Goal: Information Seeking & Learning: Learn about a topic

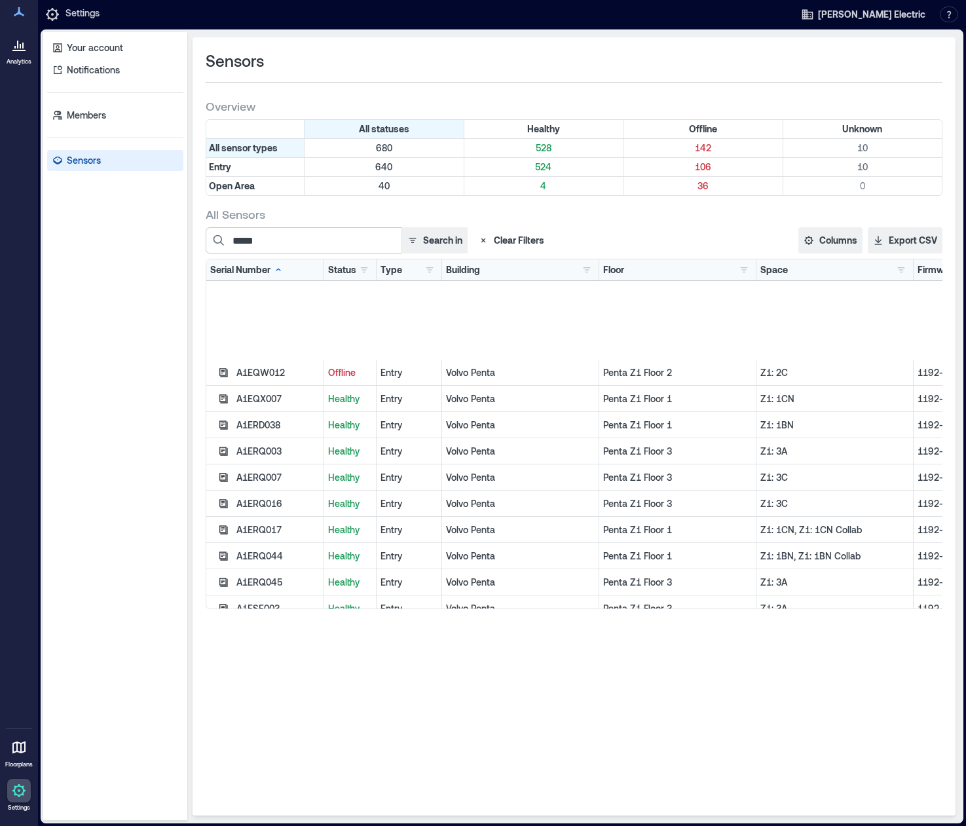
scroll to position [131, 0]
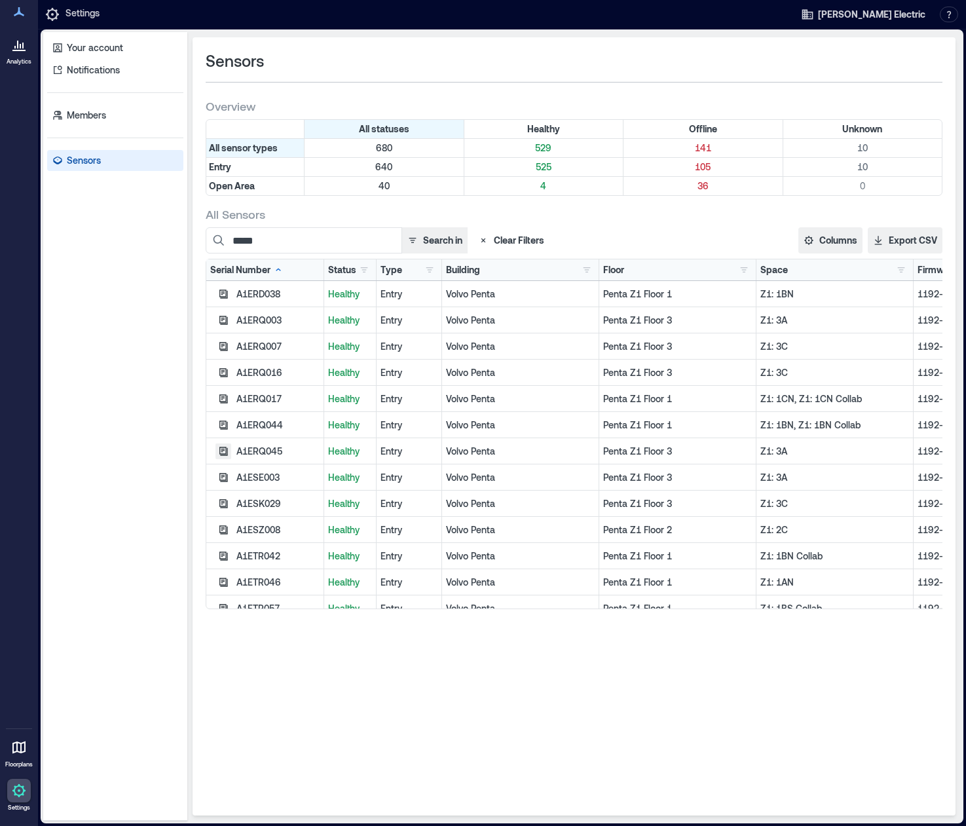
click at [225, 449] on icon "button" at bounding box center [223, 451] width 10 height 10
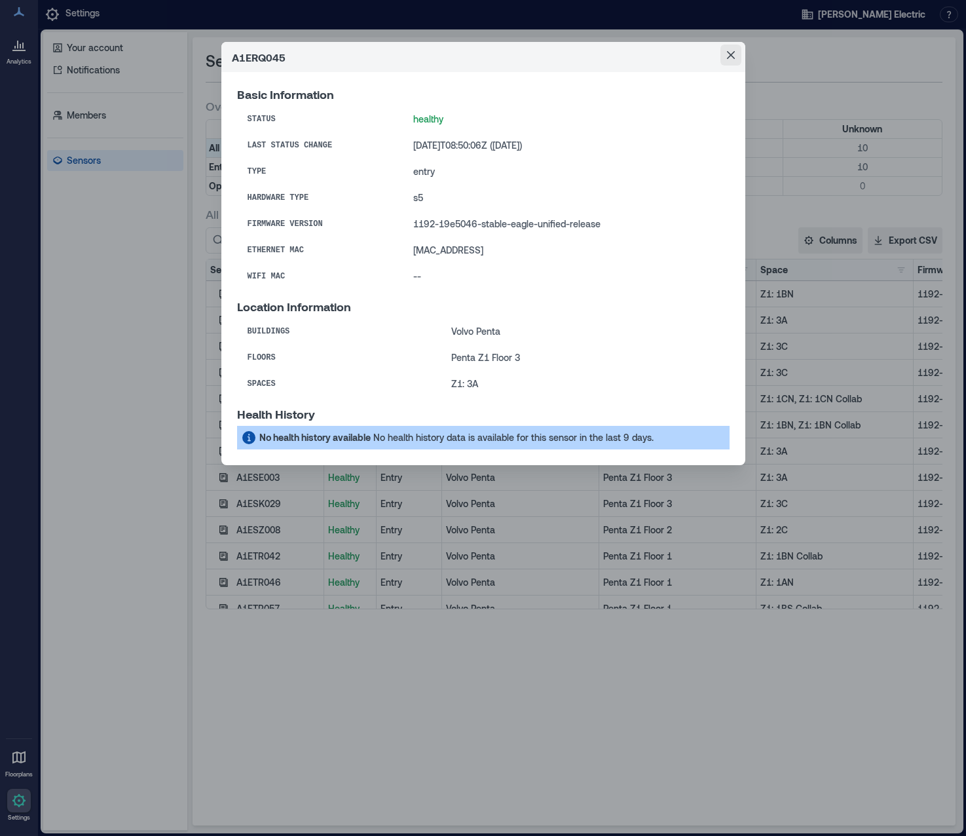
click at [732, 56] on icon "Close" at bounding box center [731, 55] width 8 height 8
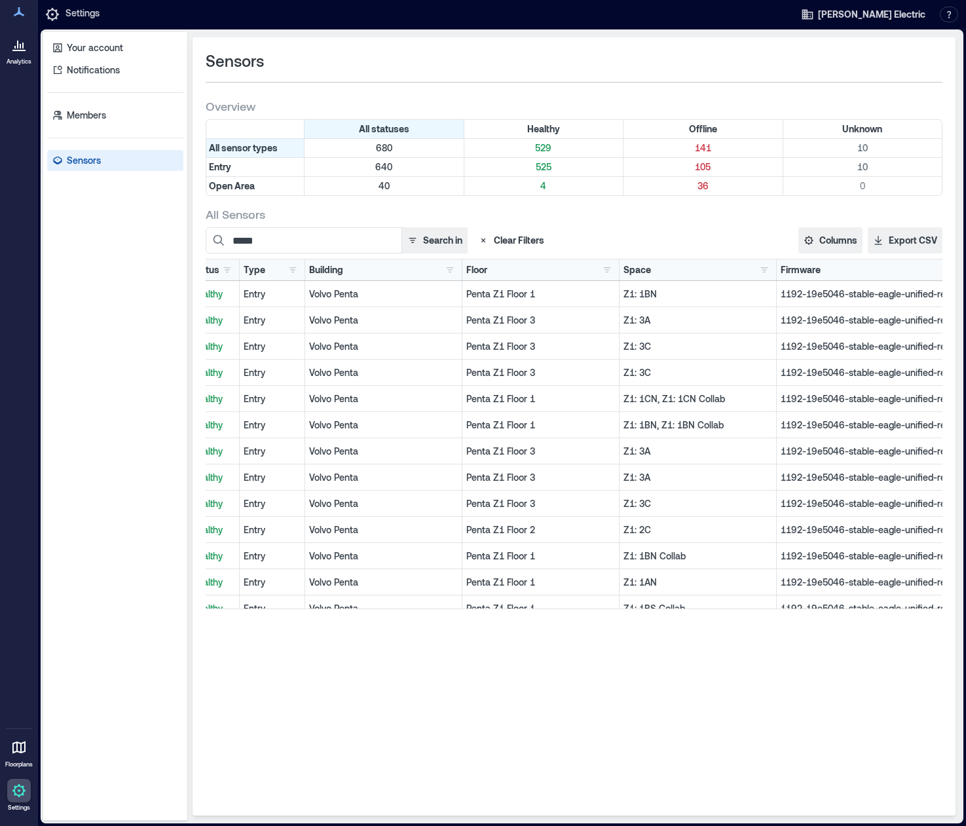
scroll to position [0, 201]
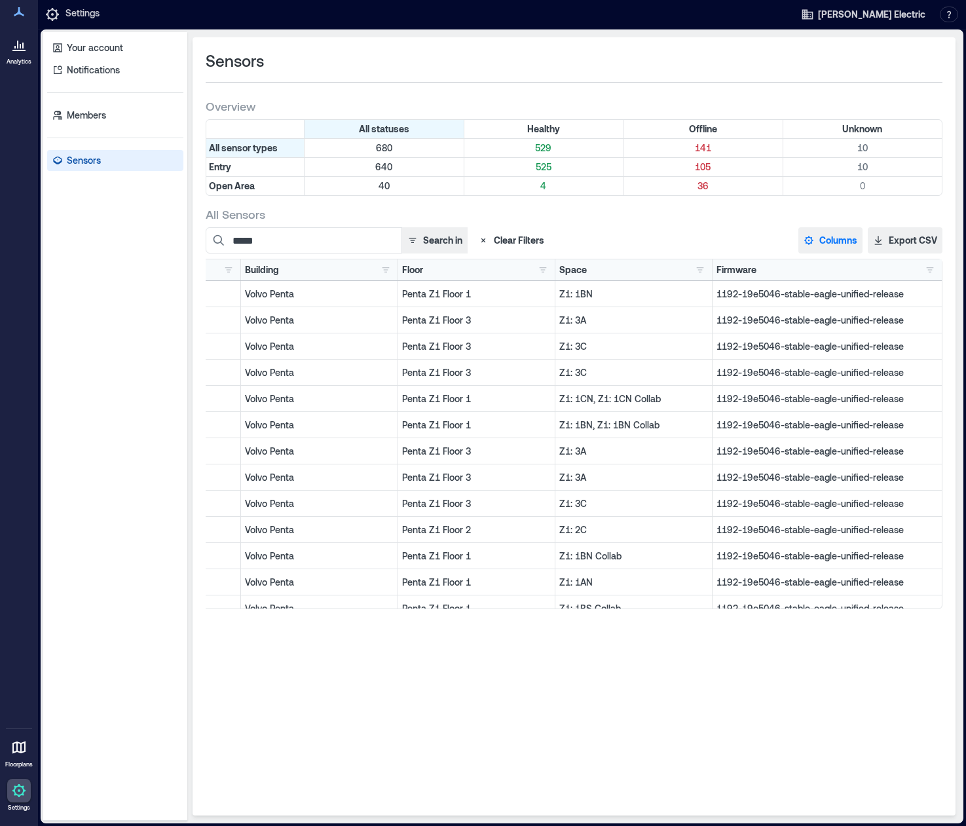
click at [840, 241] on button "Columns" at bounding box center [831, 240] width 64 height 26
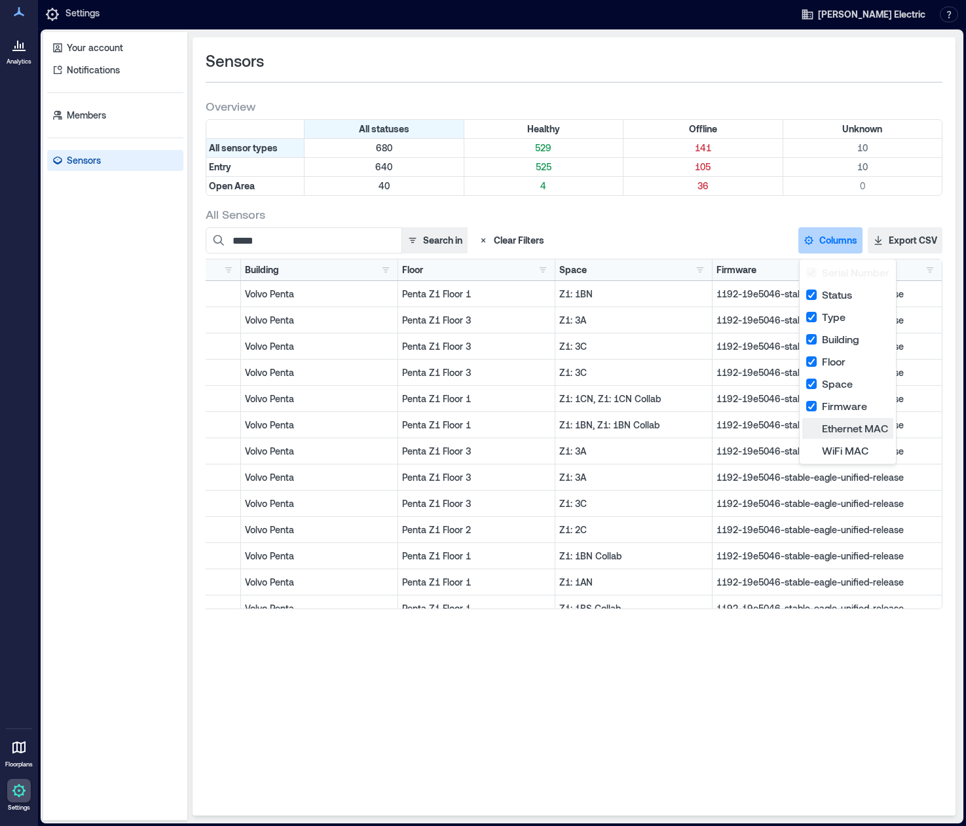
click at [813, 426] on button "Ethernet MAC" at bounding box center [848, 428] width 91 height 21
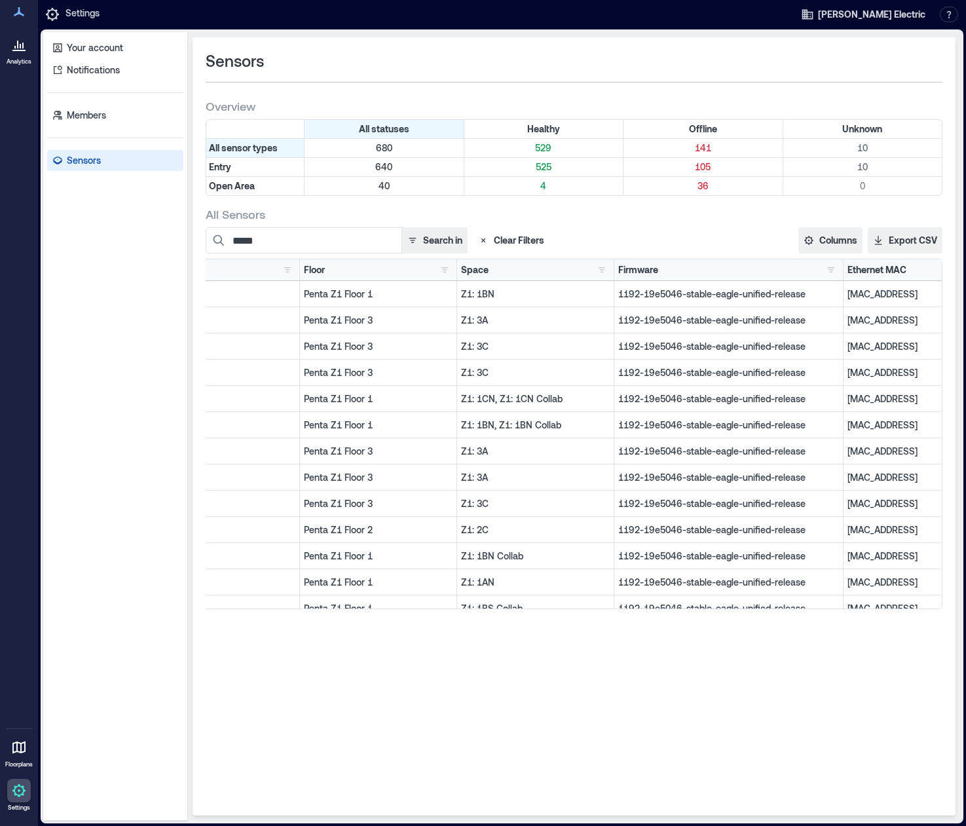
click at [833, 696] on div "Sensors Overview All statuses Healthy Offline Unknown All sensor types 680 529 …" at bounding box center [574, 426] width 763 height 778
click at [831, 237] on button "Columns" at bounding box center [831, 240] width 64 height 26
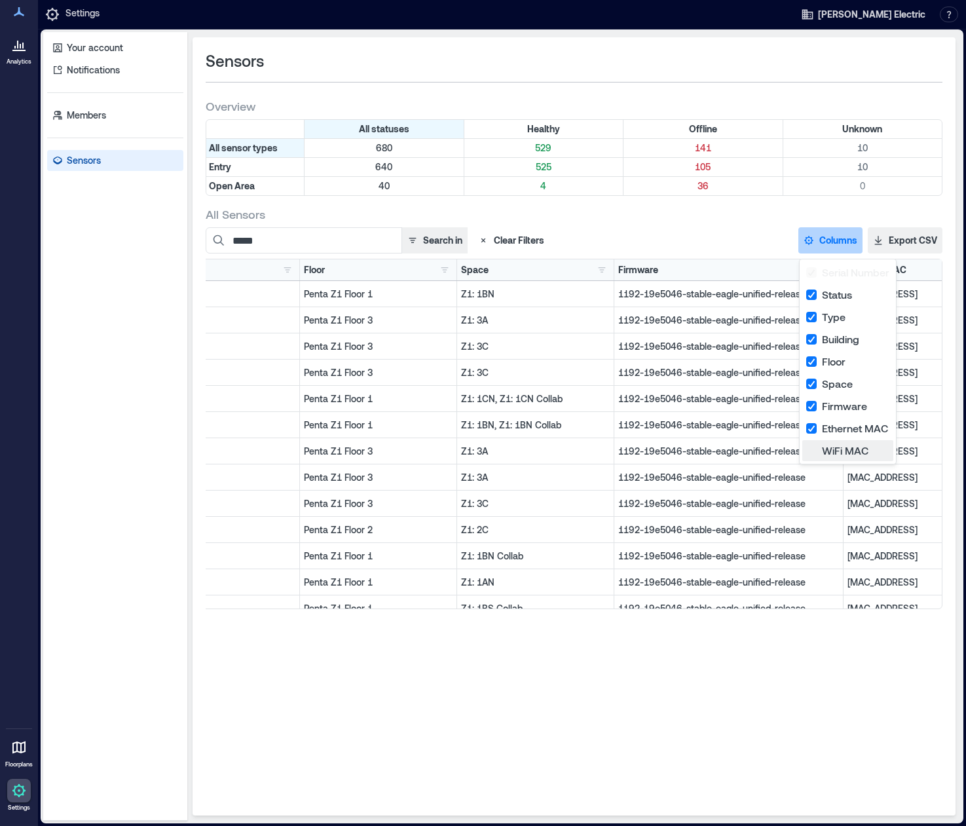
click at [843, 448] on button "WiFi MAC" at bounding box center [848, 450] width 91 height 21
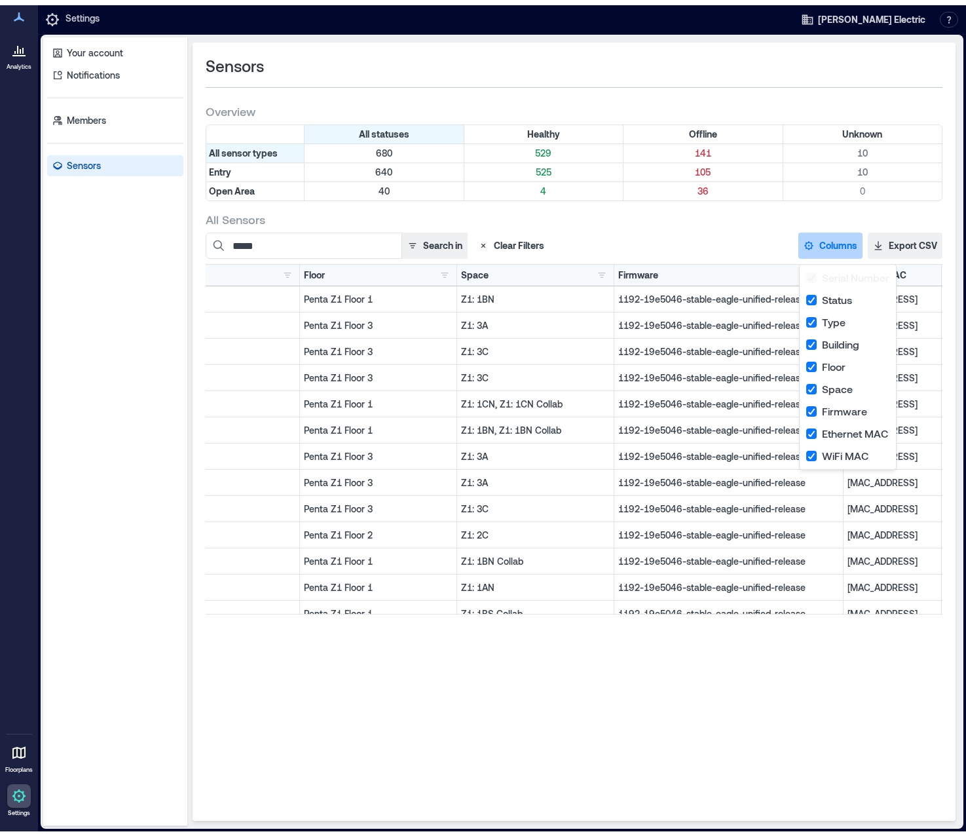
scroll to position [0, 398]
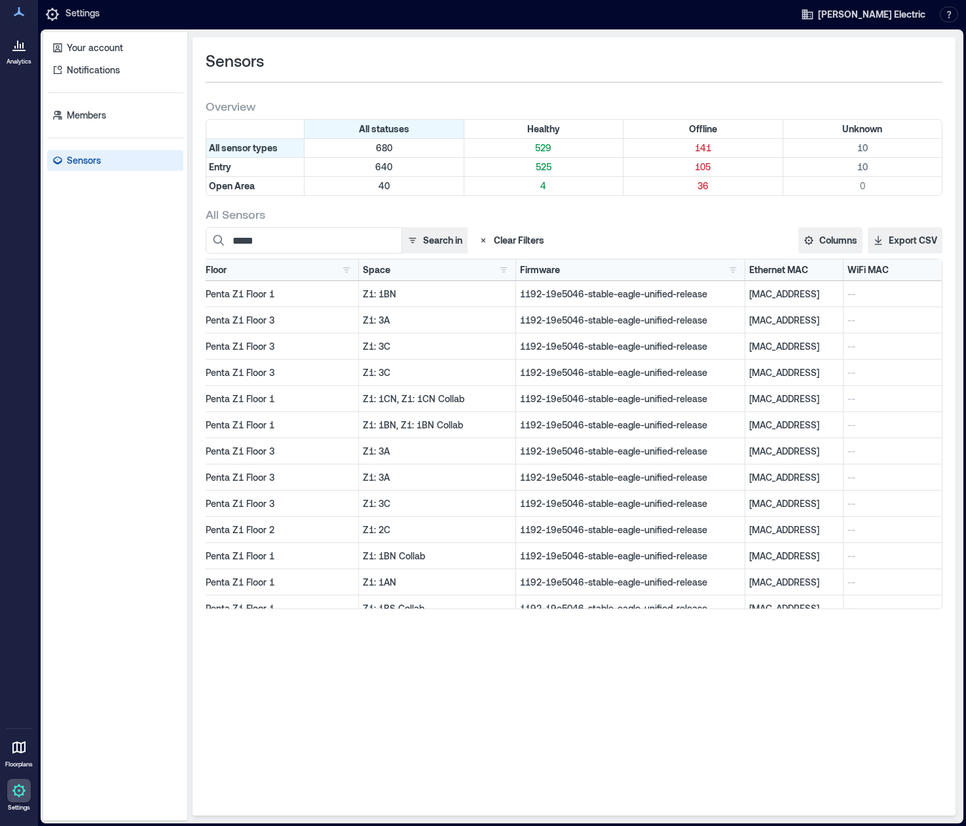
click at [825, 668] on div "Sensors Overview All statuses Healthy Offline Unknown All sensor types 680 529 …" at bounding box center [574, 426] width 763 height 778
click at [838, 242] on button "Columns" at bounding box center [831, 240] width 64 height 26
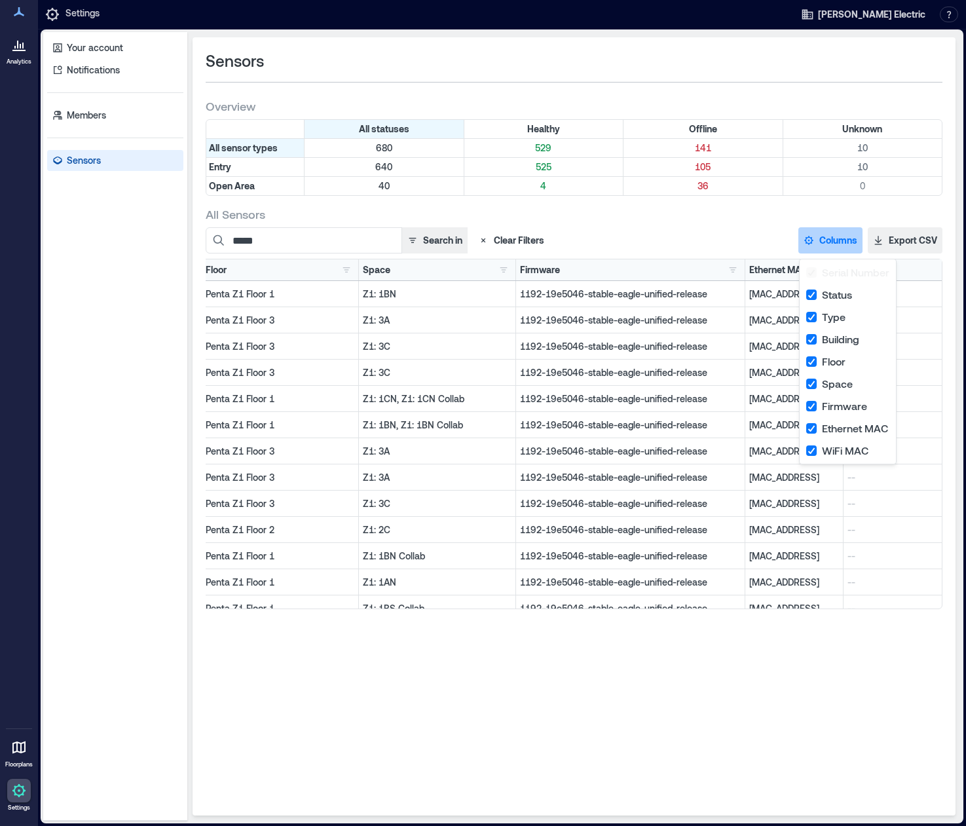
drag, startPoint x: 579, startPoint y: 700, endPoint x: 553, endPoint y: 681, distance: 31.5
click at [579, 700] on div "Sensors Overview All statuses Healthy Offline Unknown All sensor types 680 529 …" at bounding box center [574, 426] width 763 height 778
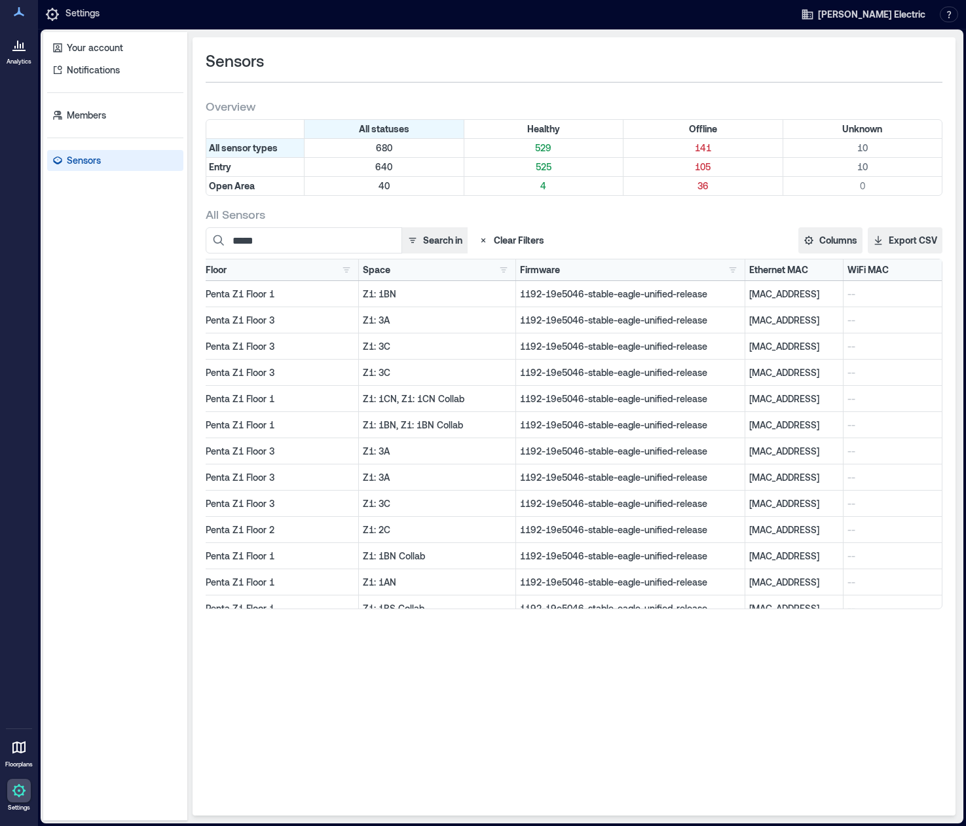
click at [21, 15] on icon at bounding box center [19, 11] width 10 height 9
click at [21, 48] on icon at bounding box center [20, 46] width 1 height 5
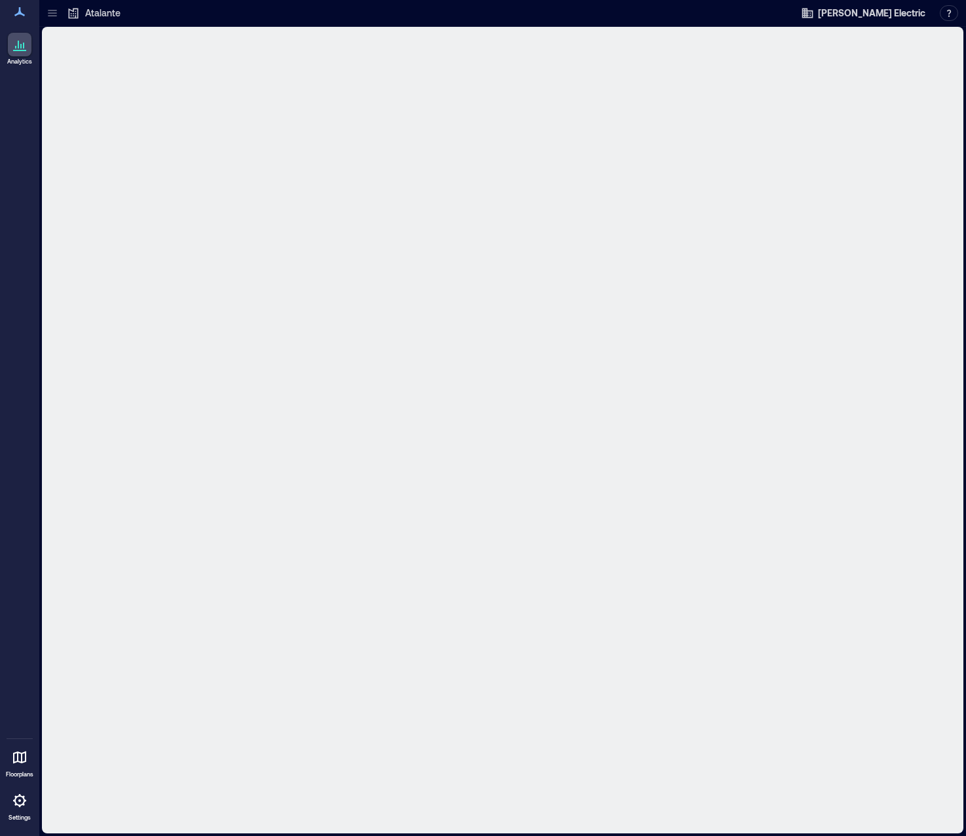
click at [18, 48] on icon at bounding box center [18, 45] width 1 height 8
click at [55, 10] on icon at bounding box center [52, 10] width 9 height 1
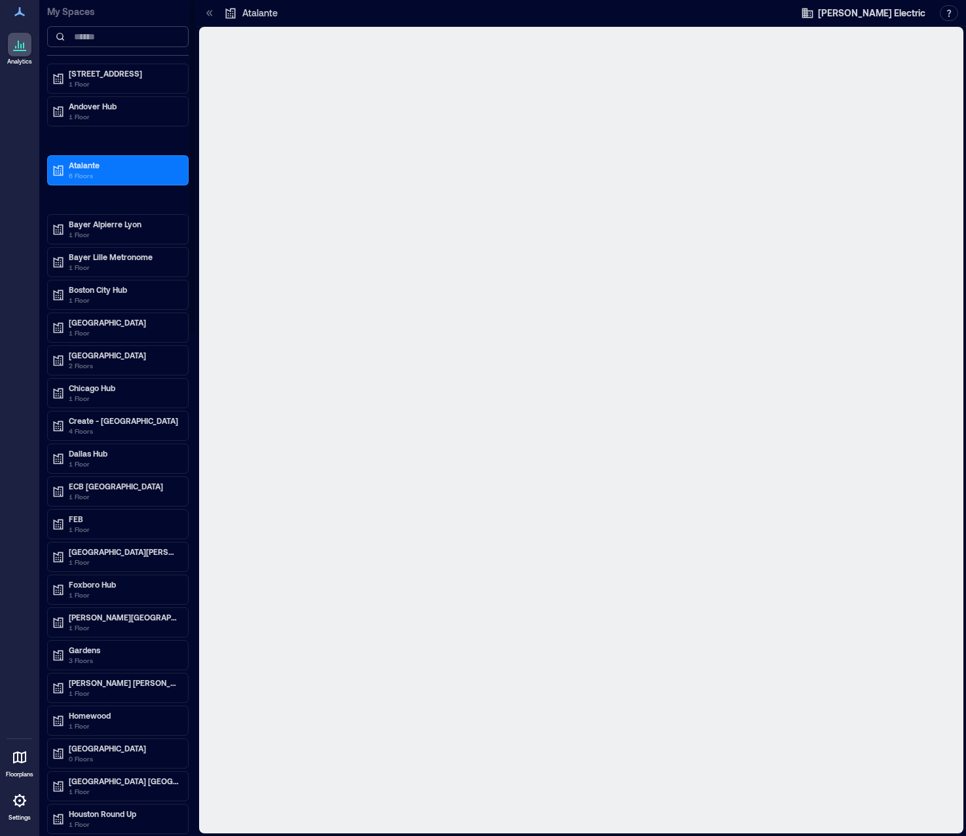
click at [98, 36] on input at bounding box center [118, 36] width 142 height 21
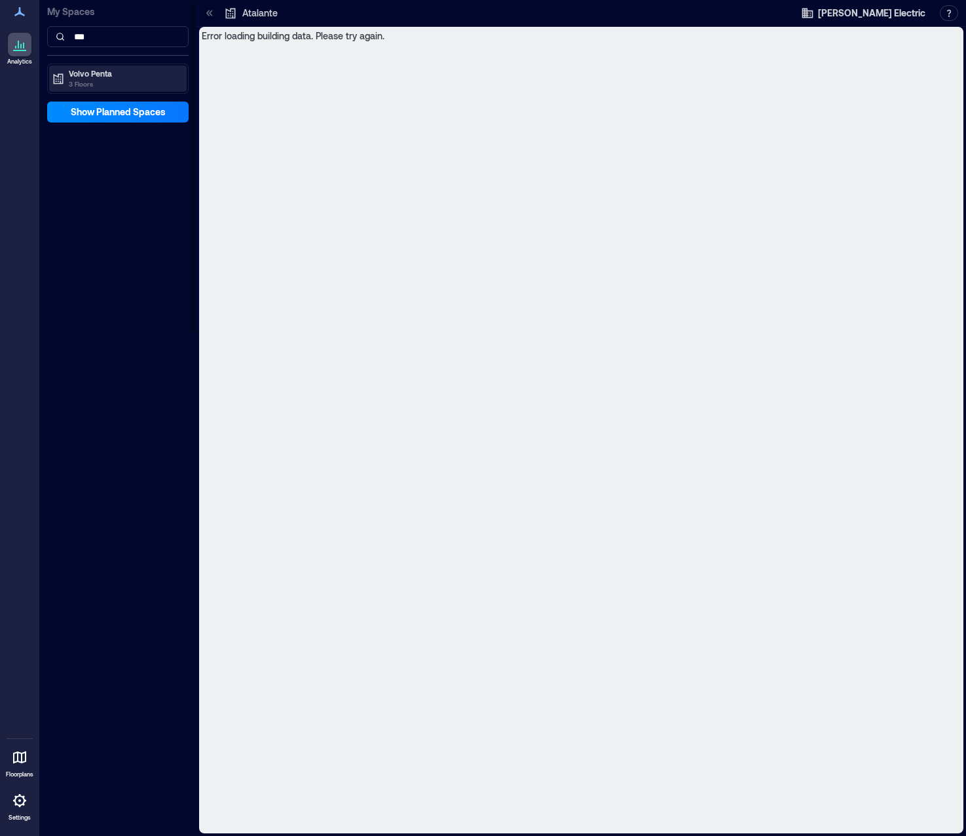
type input "***"
click at [85, 75] on p "Volvo Penta" at bounding box center [124, 73] width 110 height 10
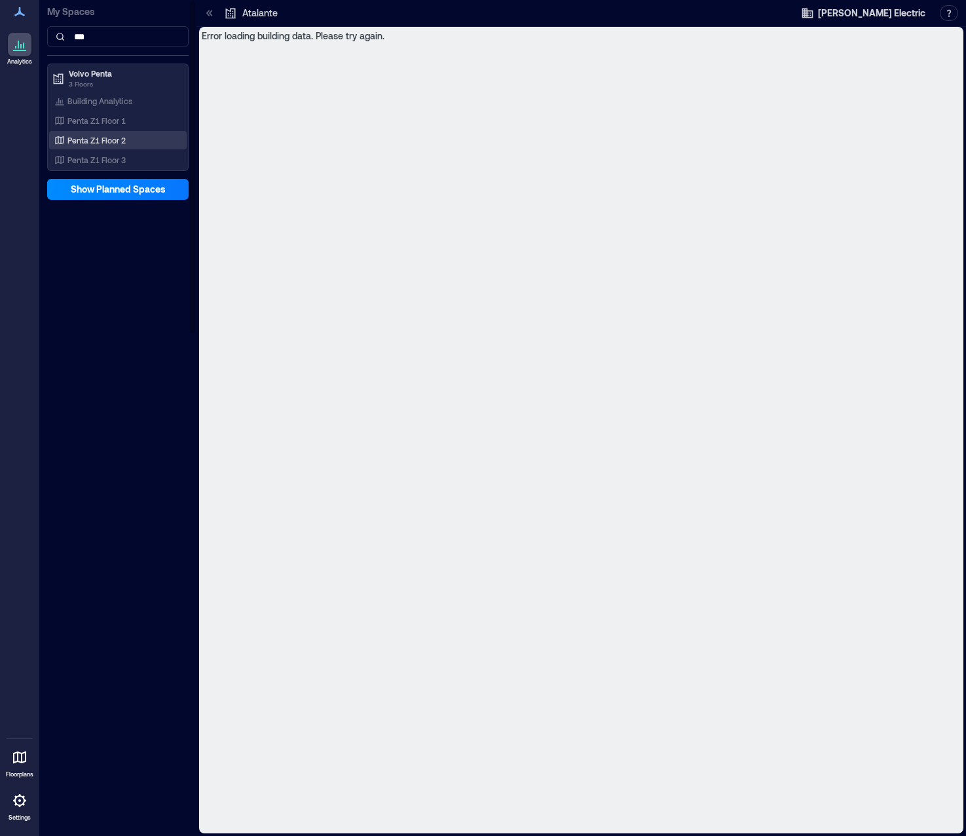
click at [98, 136] on p "Penta Z1 Floor 2" at bounding box center [96, 140] width 58 height 10
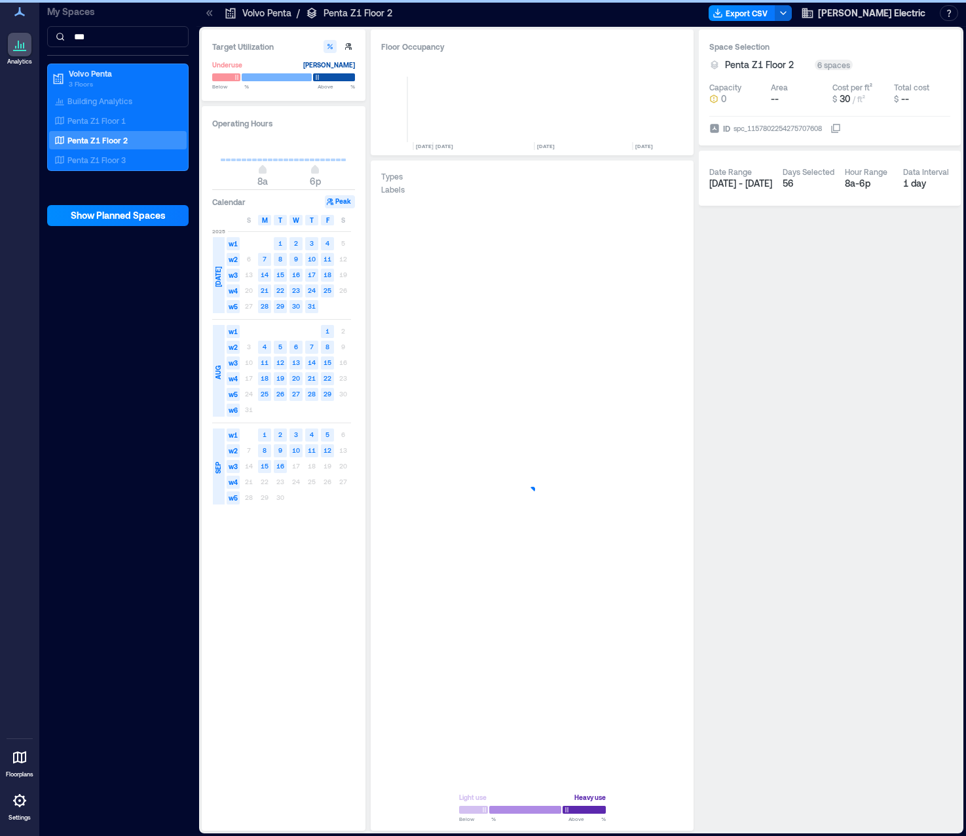
scroll to position [0, 2802]
click at [664, 764] on icon "button" at bounding box center [665, 763] width 16 height 16
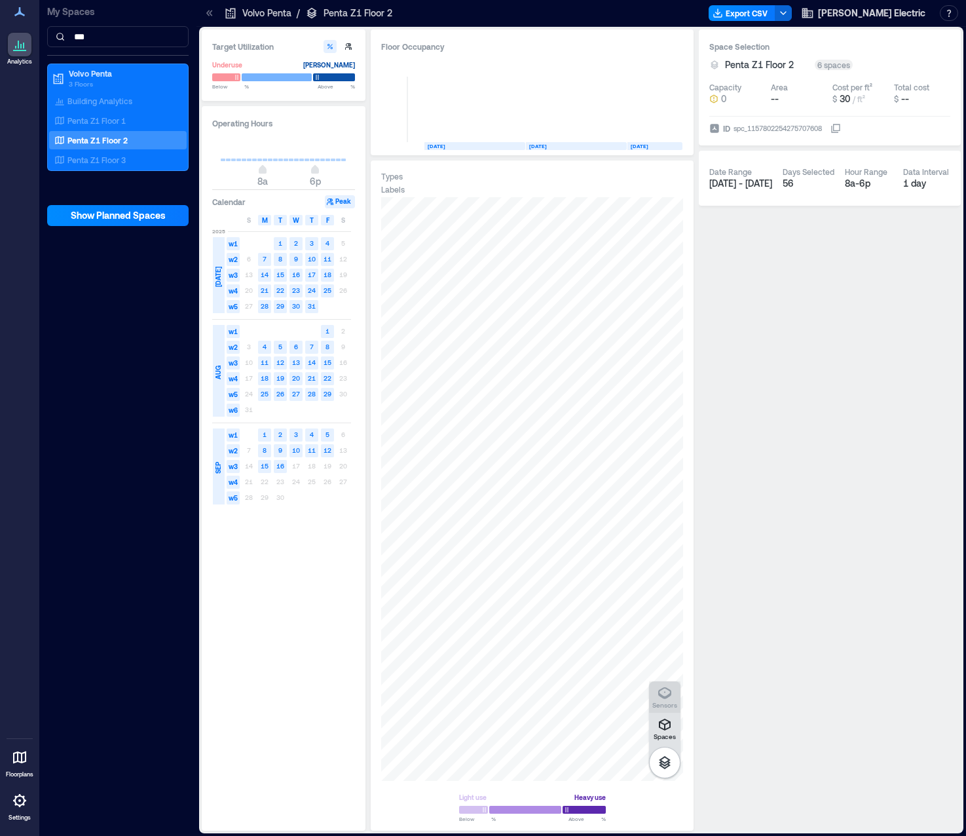
click at [665, 692] on icon "button" at bounding box center [664, 692] width 1 height 1
click at [522, 512] on div at bounding box center [532, 489] width 302 height 584
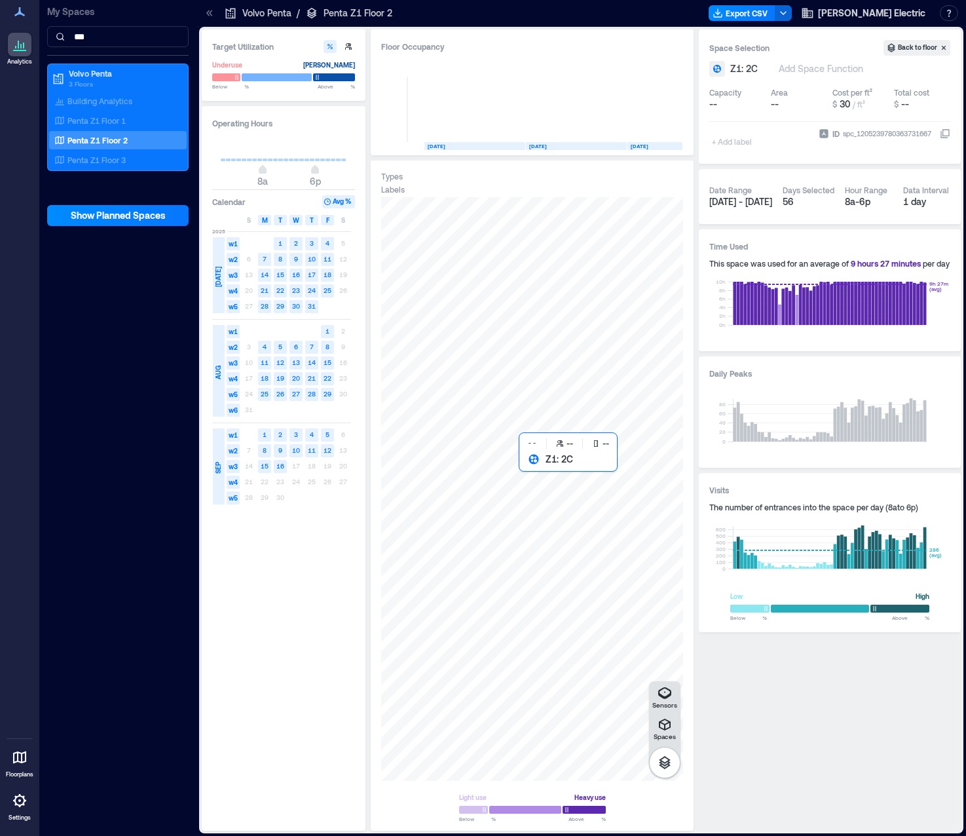
click at [527, 514] on div at bounding box center [532, 489] width 302 height 584
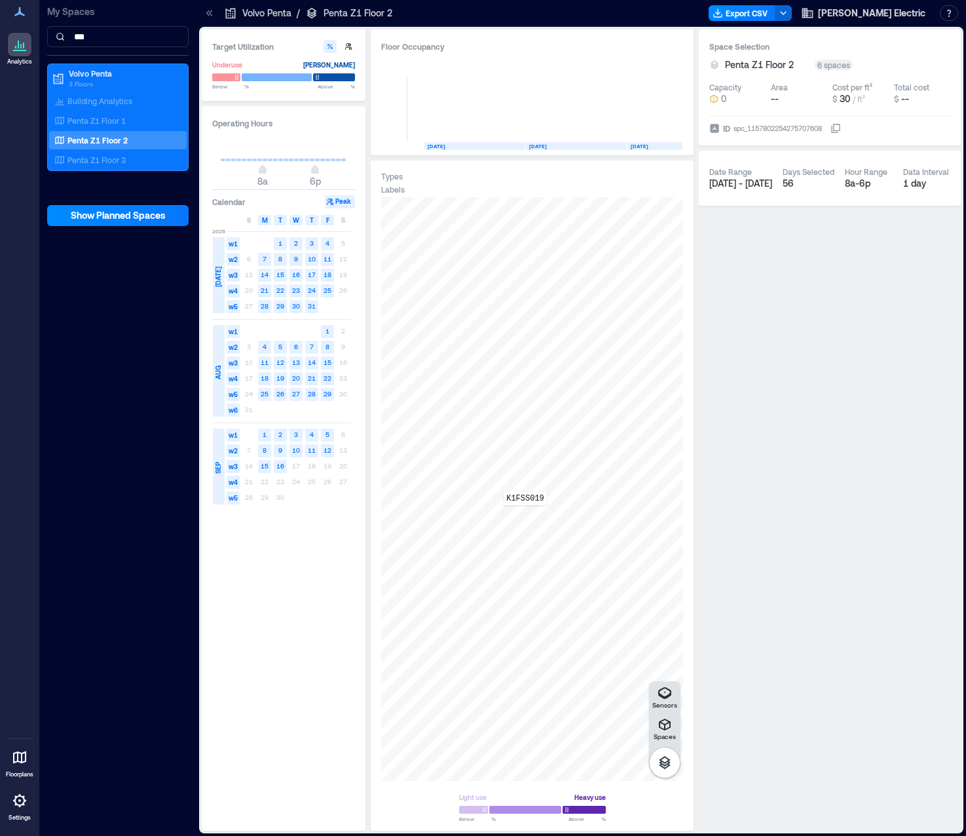
click at [525, 514] on div "K1FSS019" at bounding box center [532, 489] width 302 height 584
click at [741, 210] on span "Details" at bounding box center [739, 210] width 29 height 13
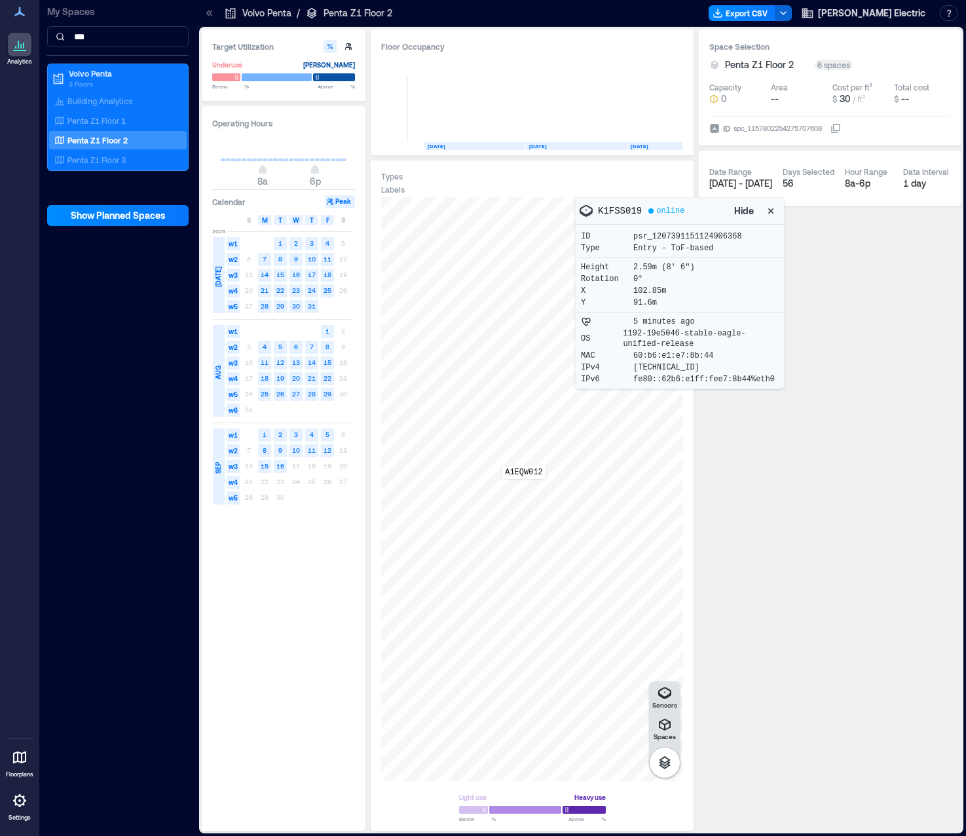
click at [524, 488] on div "A1EQW012" at bounding box center [532, 489] width 302 height 584
drag, startPoint x: 700, startPoint y: 366, endPoint x: 624, endPoint y: 375, distance: 76.5
click at [693, 366] on div "IPv4 [TECHNICAL_ID]" at bounding box center [680, 367] width 198 height 10
click at [622, 375] on div "9 minutes ago OS 1192-19e5046-stable-eagle-unified-release MAC [MAC_ADDRESS] IP…" at bounding box center [680, 351] width 208 height 76
drag, startPoint x: 622, startPoint y: 375, endPoint x: 738, endPoint y: 422, distance: 125.2
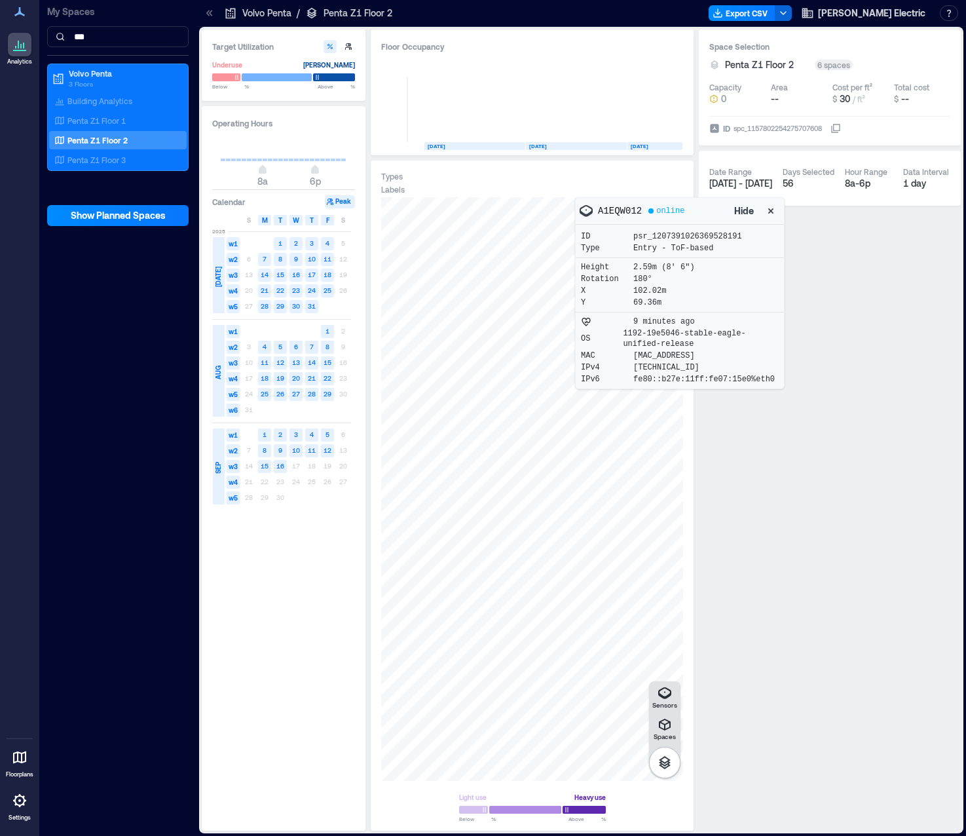
click at [738, 422] on div "Space Selection Penta Z1 Floor 2 6 spaces Capacity 0 Area -- Cost per ft² $ 30 …" at bounding box center [830, 429] width 262 height 801
click at [769, 211] on icon "button" at bounding box center [771, 210] width 13 height 13
